Goal: Navigation & Orientation: Understand site structure

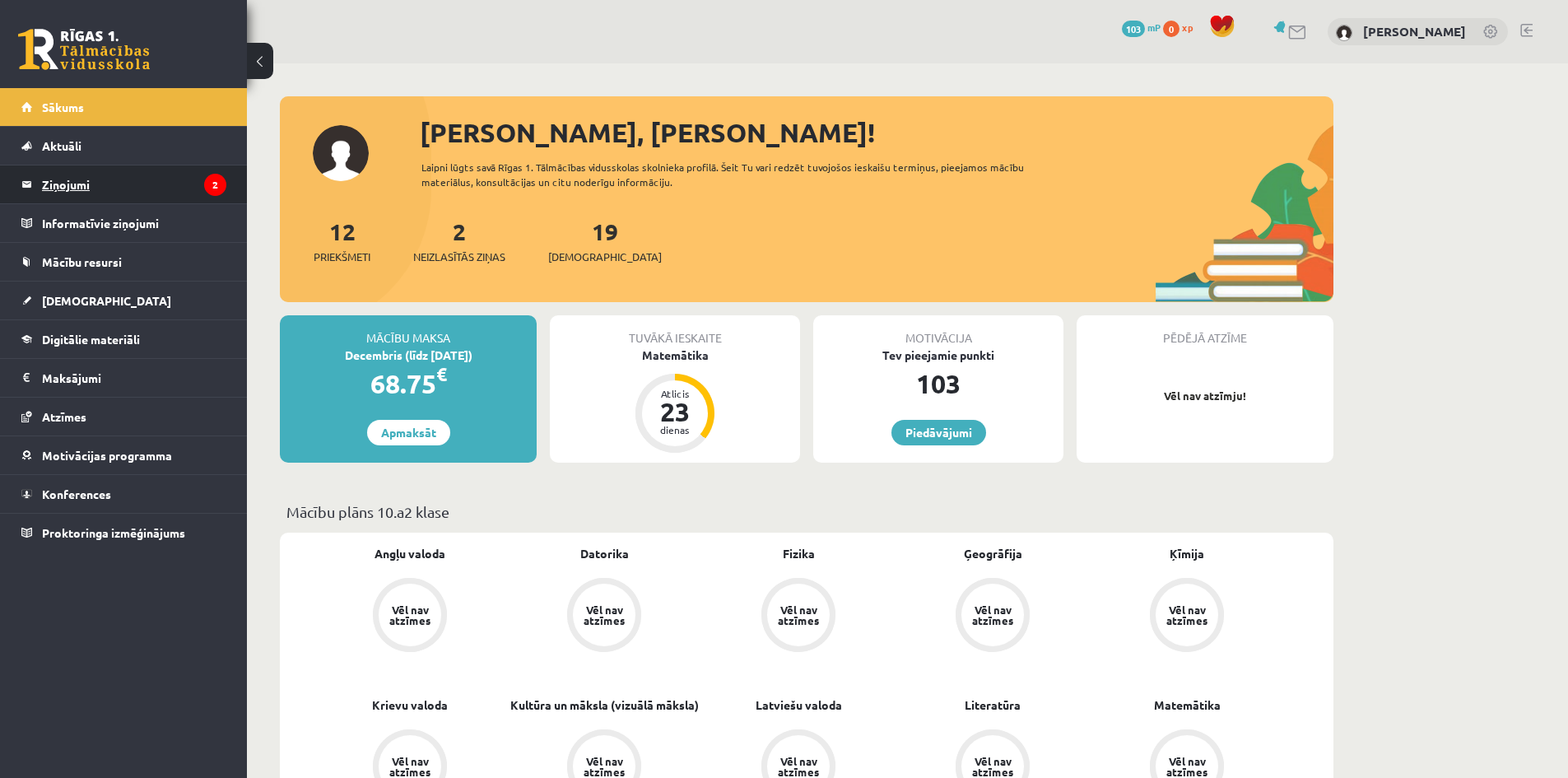
click at [158, 171] on legend "Ziņojumi 2" at bounding box center [133, 184] width 184 height 38
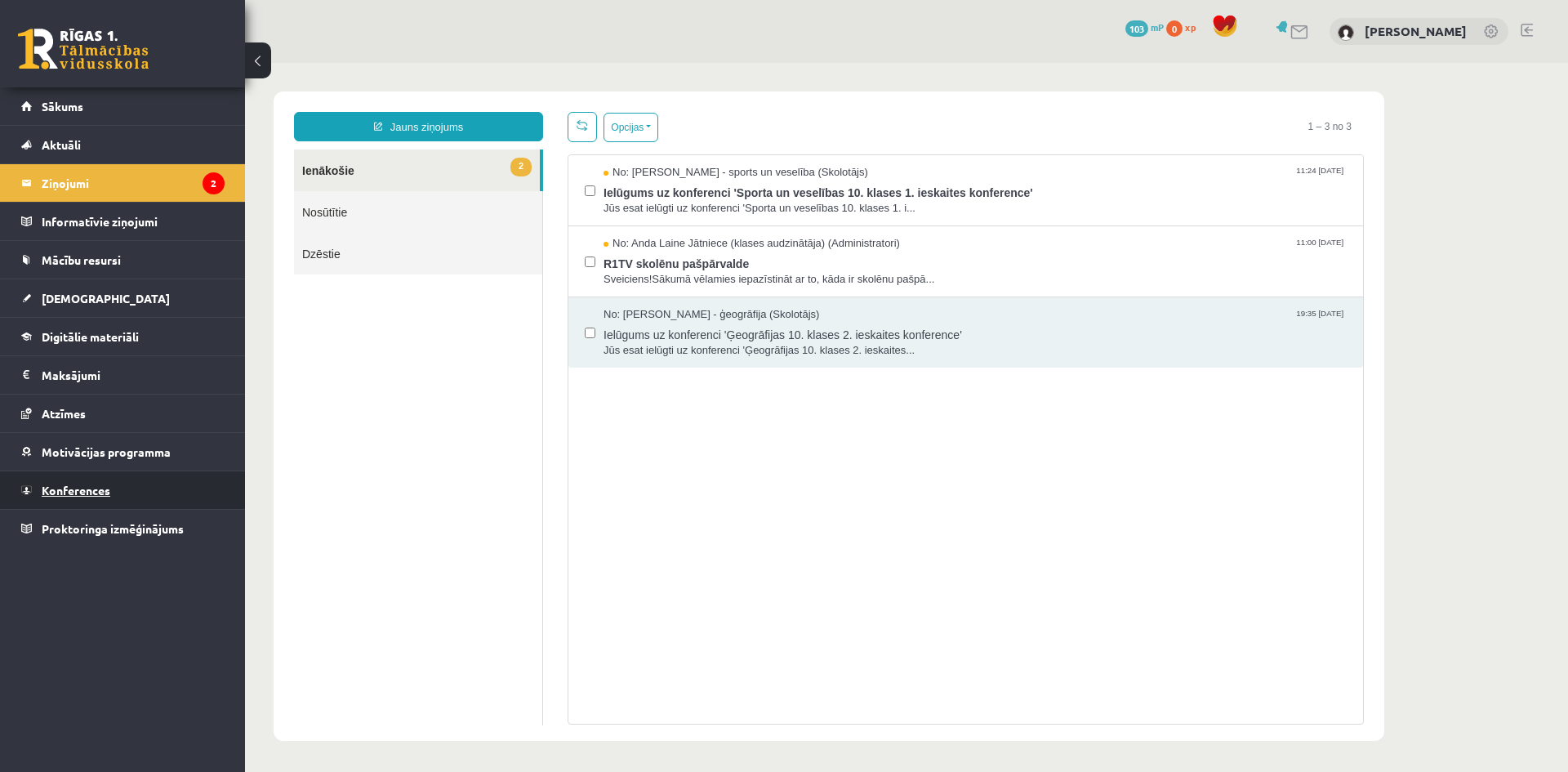
click at [120, 490] on link "Konferences" at bounding box center [123, 490] width 204 height 38
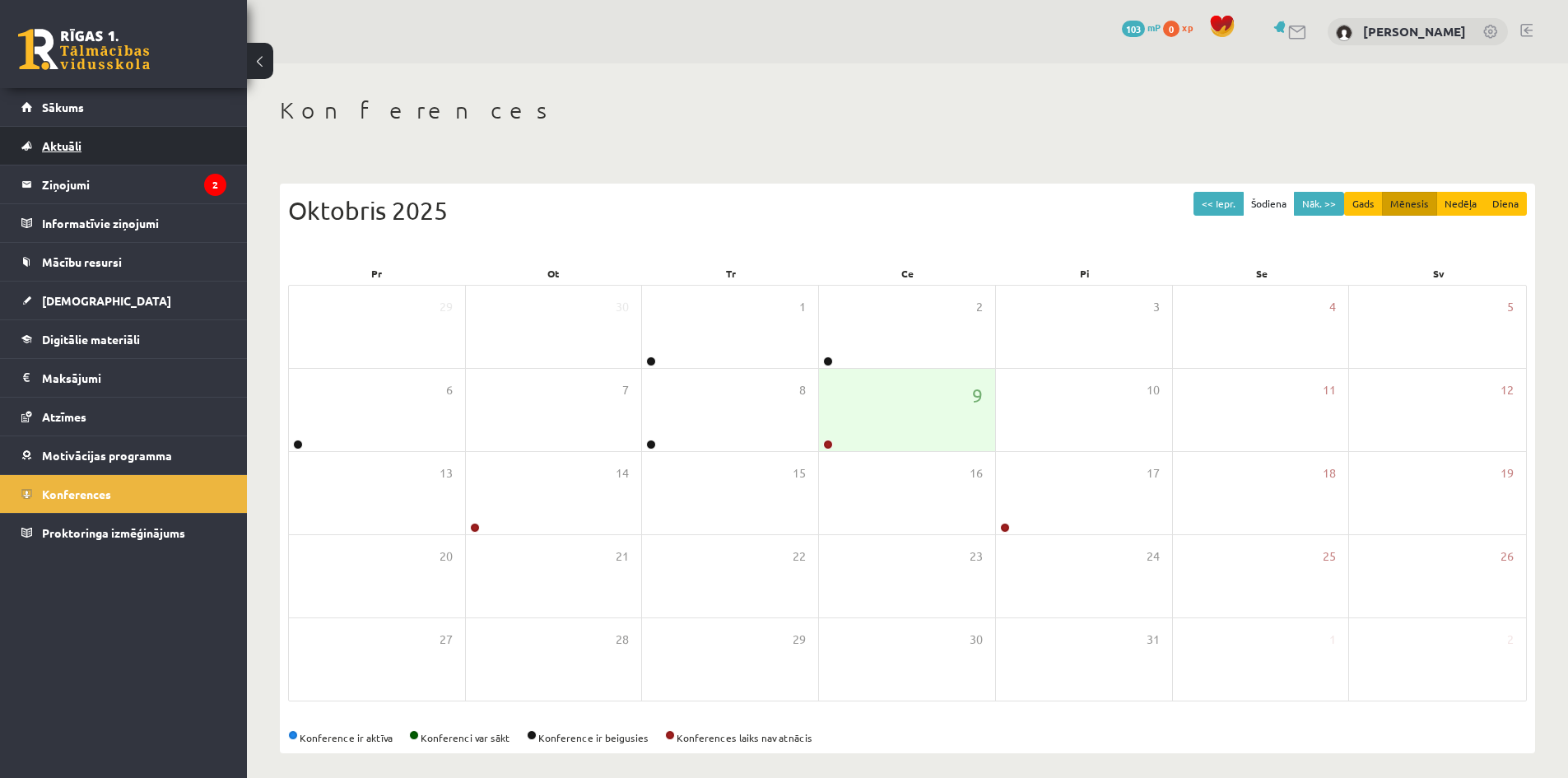
click at [83, 151] on link "Aktuāli" at bounding box center [123, 145] width 205 height 38
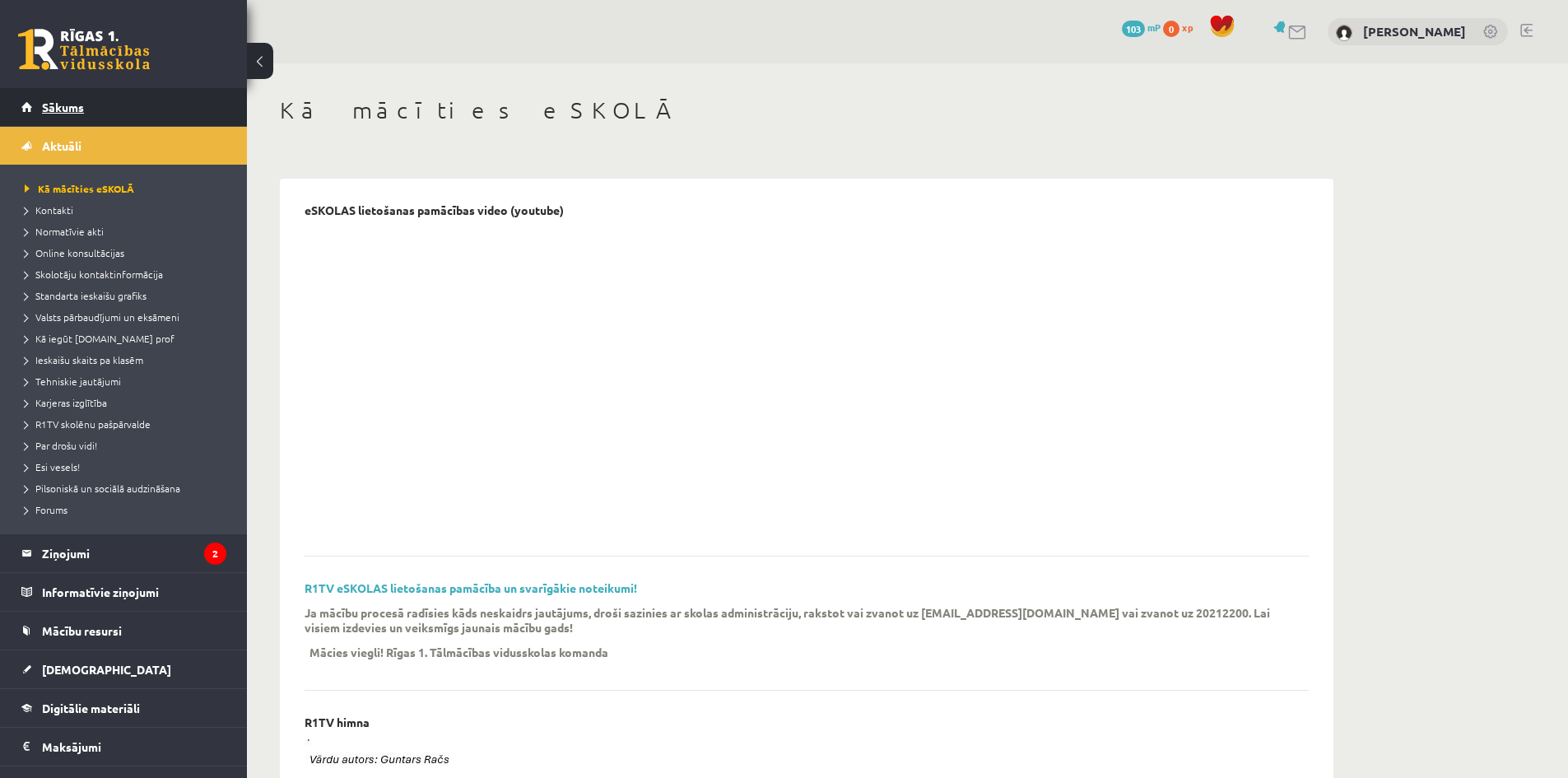
click at [70, 110] on span "Sākums" at bounding box center [63, 107] width 42 height 15
